Goal: Task Accomplishment & Management: Use online tool/utility

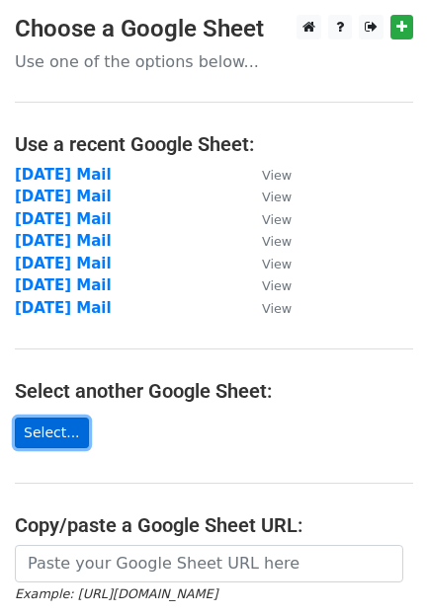
click at [40, 431] on link "Select..." at bounding box center [52, 433] width 74 height 31
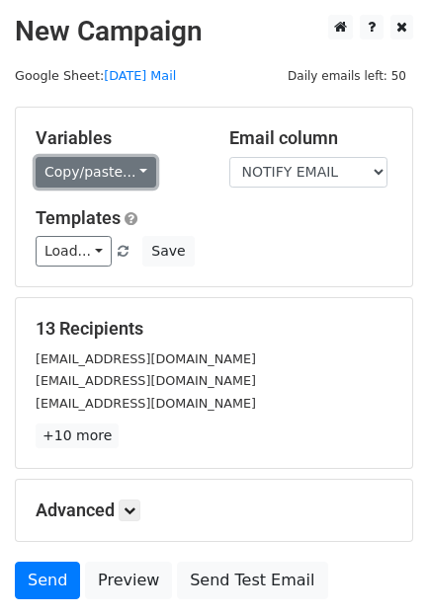
click at [85, 164] on link "Copy/paste..." at bounding box center [96, 172] width 120 height 31
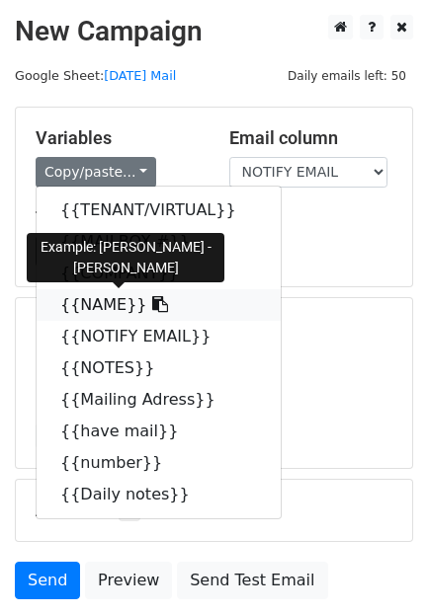
click at [77, 289] on link "{{NAME}}" at bounding box center [159, 305] width 244 height 32
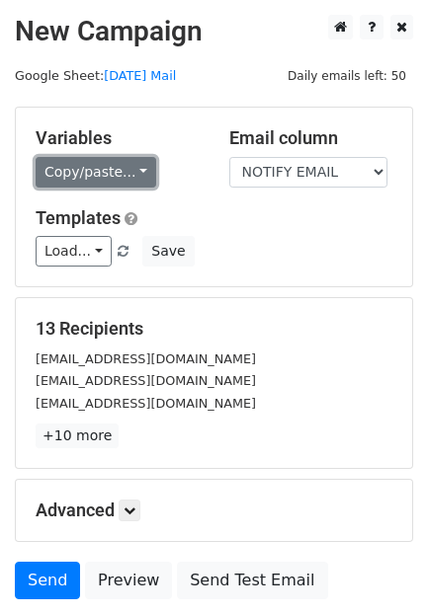
click at [69, 160] on link "Copy/paste..." at bounding box center [96, 172] width 120 height 31
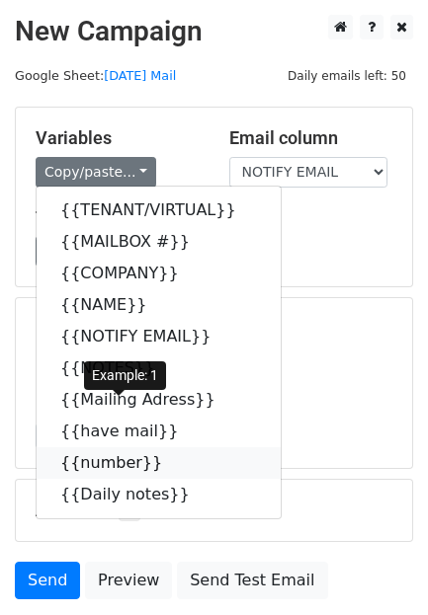
click at [87, 447] on link "{{number}}" at bounding box center [159, 463] width 244 height 32
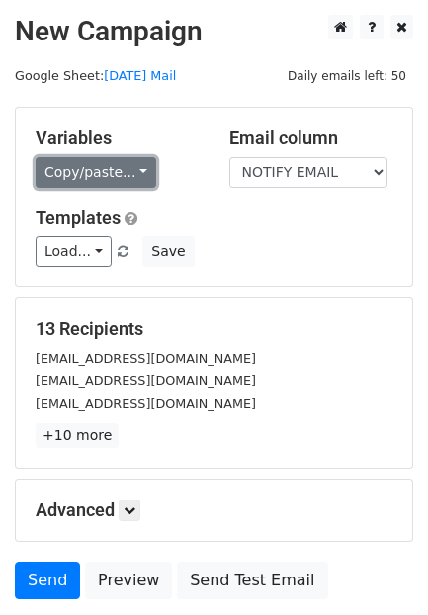
click at [86, 157] on link "Copy/paste..." at bounding box center [96, 172] width 120 height 31
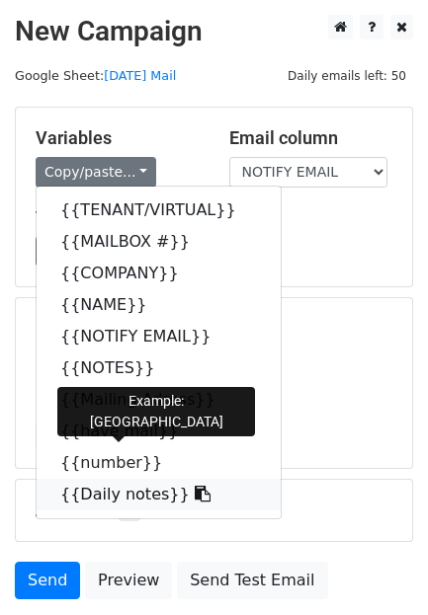
click at [91, 479] on link "{{Daily notes}}" at bounding box center [159, 495] width 244 height 32
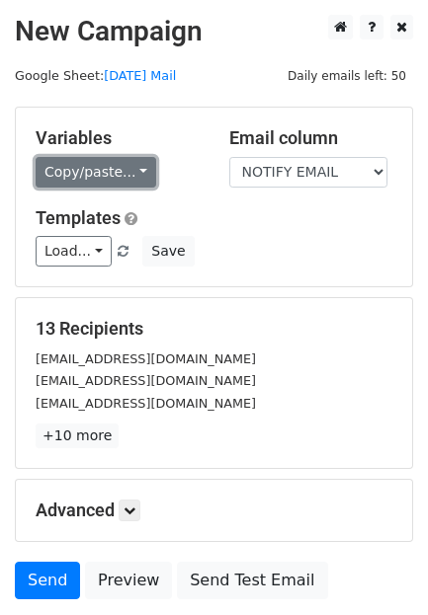
click at [79, 161] on link "Copy/paste..." at bounding box center [96, 172] width 120 height 31
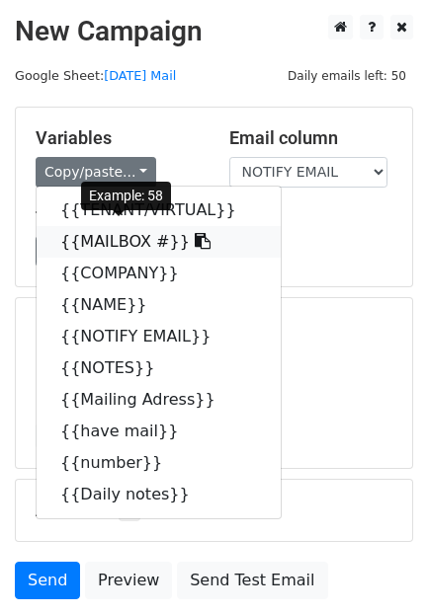
click at [79, 226] on link "{{MAILBOX #}}" at bounding box center [159, 242] width 244 height 32
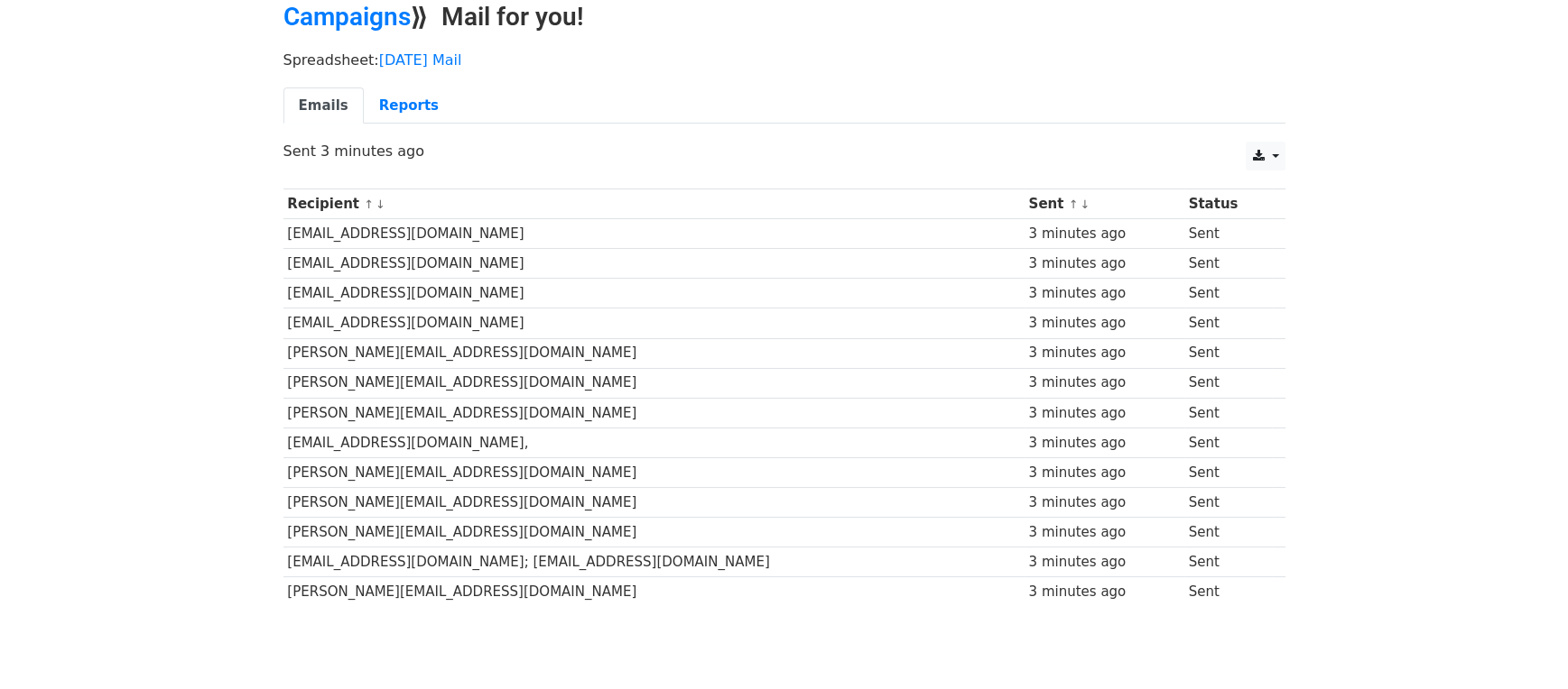
scroll to position [121, 0]
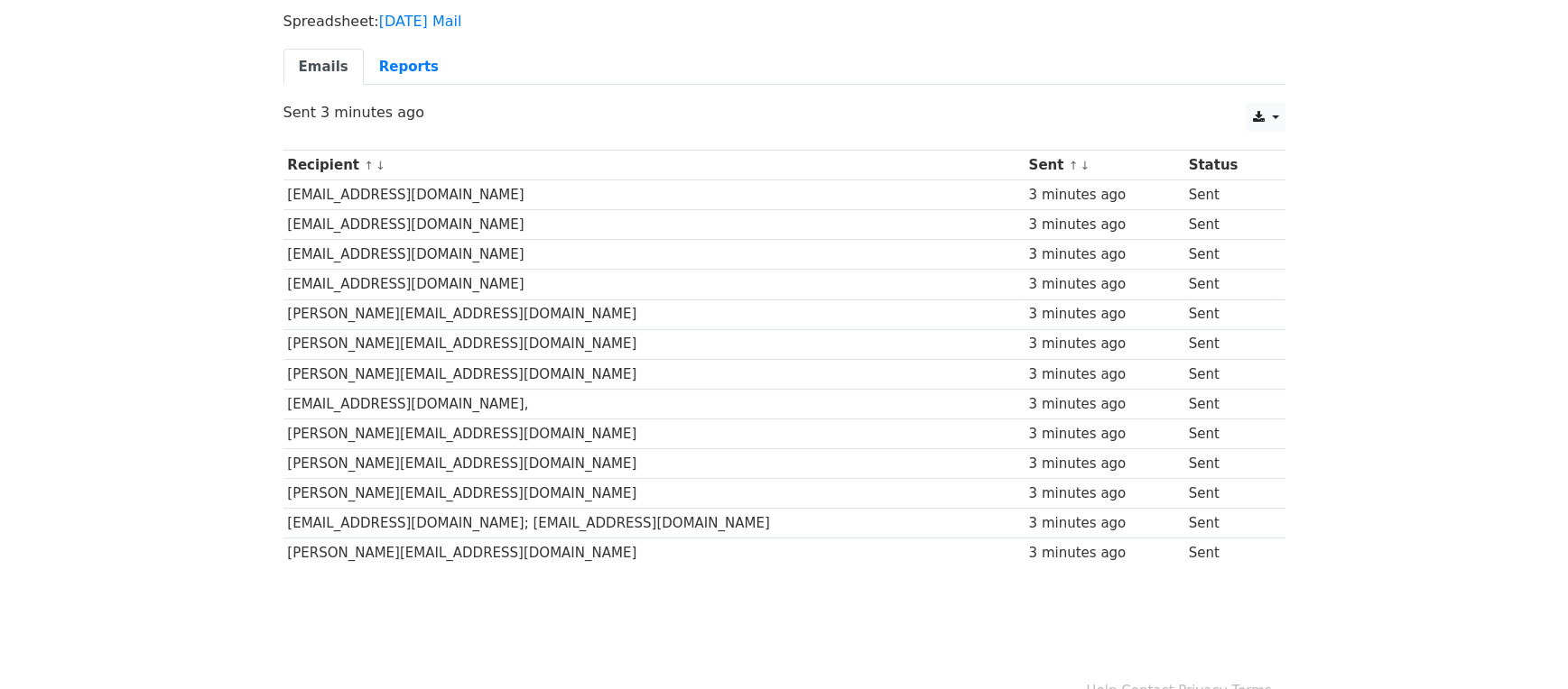
click at [545, 389] on td "[EMAIL_ADDRESS][DOMAIN_NAME]," at bounding box center [654, 404] width 741 height 30
click at [546, 389] on td "[EMAIL_ADDRESS][DOMAIN_NAME]," at bounding box center [654, 404] width 741 height 30
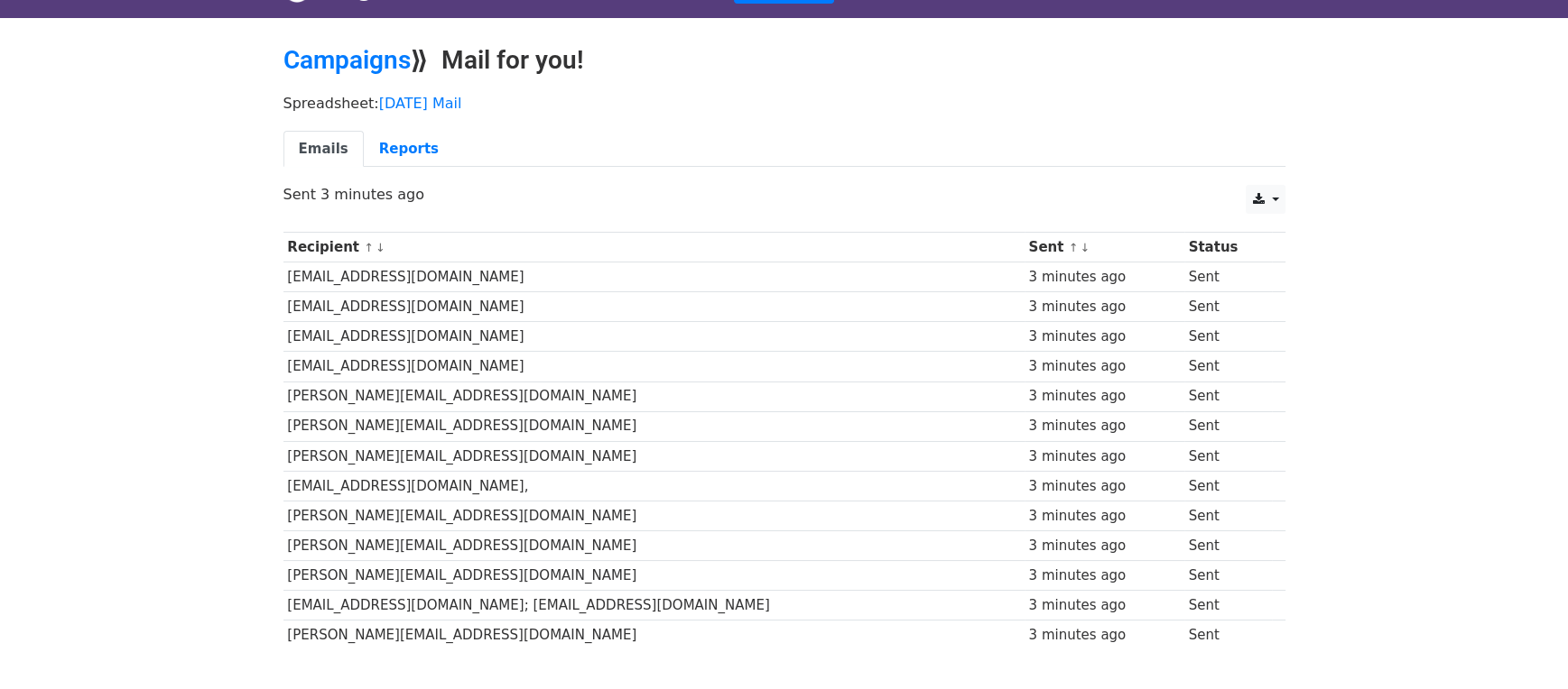
scroll to position [0, 0]
